Goal: Find contact information: Find contact information

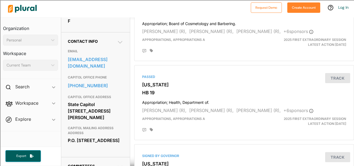
scroll to position [157, 0]
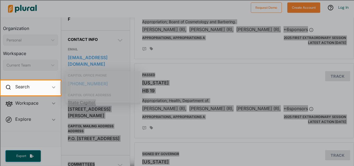
drag, startPoint x: 67, startPoint y: 104, endPoint x: 91, endPoint y: 112, distance: 25.6
click at [91, 112] on body "Request Demo Create Account Log In Organization Personal ic_keyboard_arrow_down…" at bounding box center [177, 104] width 354 height 208
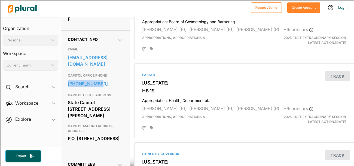
drag, startPoint x: 66, startPoint y: 84, endPoint x: 98, endPoint y: 86, distance: 31.9
click at [98, 86] on div "Contact Info EMAIL [EMAIL_ADDRESS][DOMAIN_NAME] CAPITOL OFFICE PHONE [PHONE_NUM…" at bounding box center [95, 92] width 69 height 125
copy link "[PHONE_NUMBER]"
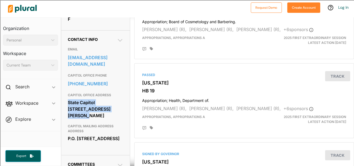
drag, startPoint x: 68, startPoint y: 105, endPoint x: 94, endPoint y: 111, distance: 27.2
click at [94, 111] on div "State Capitol [STREET_ADDRESS][PERSON_NAME]" at bounding box center [96, 108] width 56 height 21
copy div "State Capitol [STREET_ADDRESS][PERSON_NAME]"
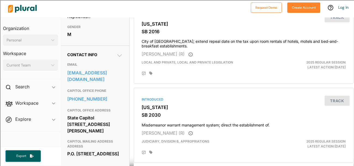
scroll to position [145, 1]
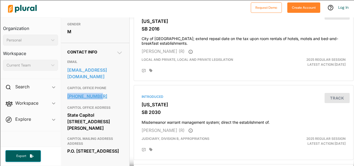
drag, startPoint x: 65, startPoint y: 98, endPoint x: 101, endPoint y: 96, distance: 35.7
click at [101, 96] on div "Contact Info EMAIL jbarrett@senate.ms.gov CAPITOL OFFICE PHONE 601-359-2886 CAP…" at bounding box center [95, 105] width 69 height 125
copy link "601-359-2886"
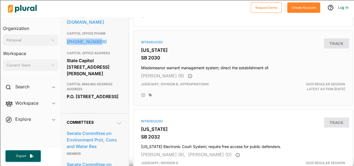
scroll to position [198, 1]
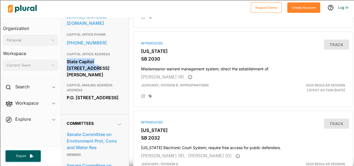
drag, startPoint x: 67, startPoint y: 63, endPoint x: 120, endPoint y: 62, distance: 53.1
click at [120, 62] on div "State Capitol [STREET_ADDRESS][PERSON_NAME]" at bounding box center [95, 67] width 56 height 21
copy div "State Capitol 400 High St."
